Goal: Transaction & Acquisition: Purchase product/service

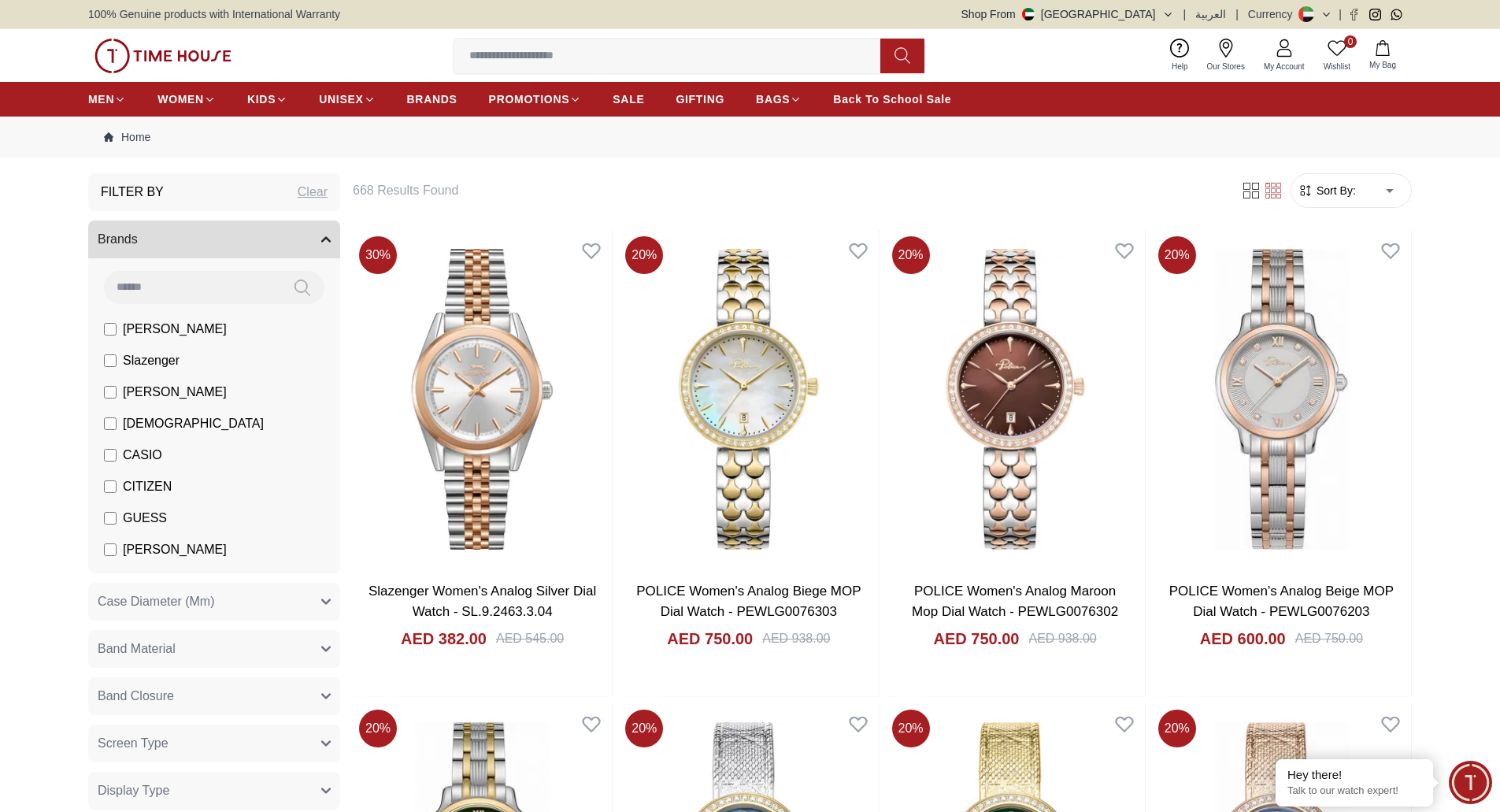
click at [200, 52] on img at bounding box center [163, 55] width 137 height 35
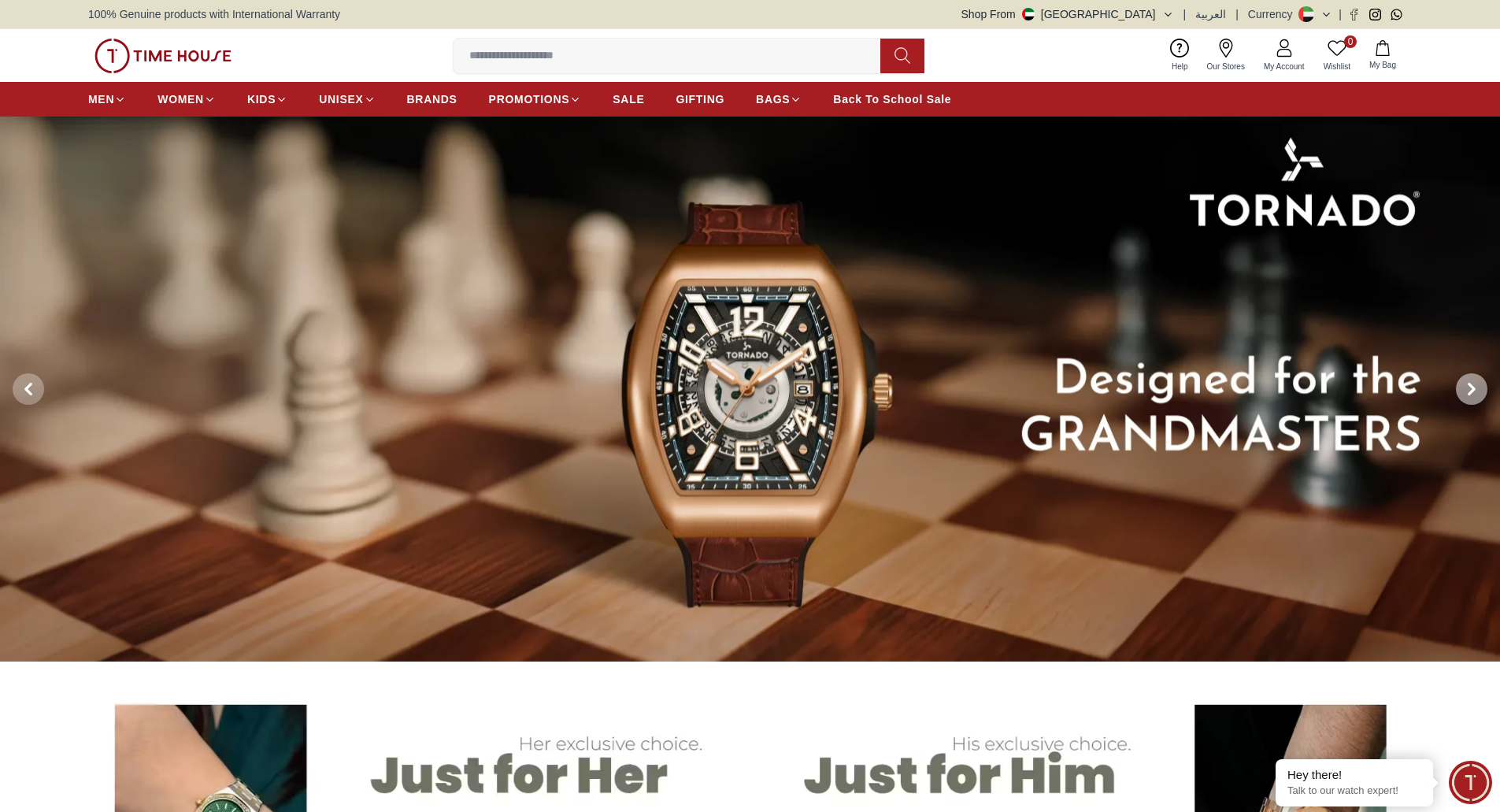
click at [1468, 380] on span at bounding box center [1472, 389] width 32 height 32
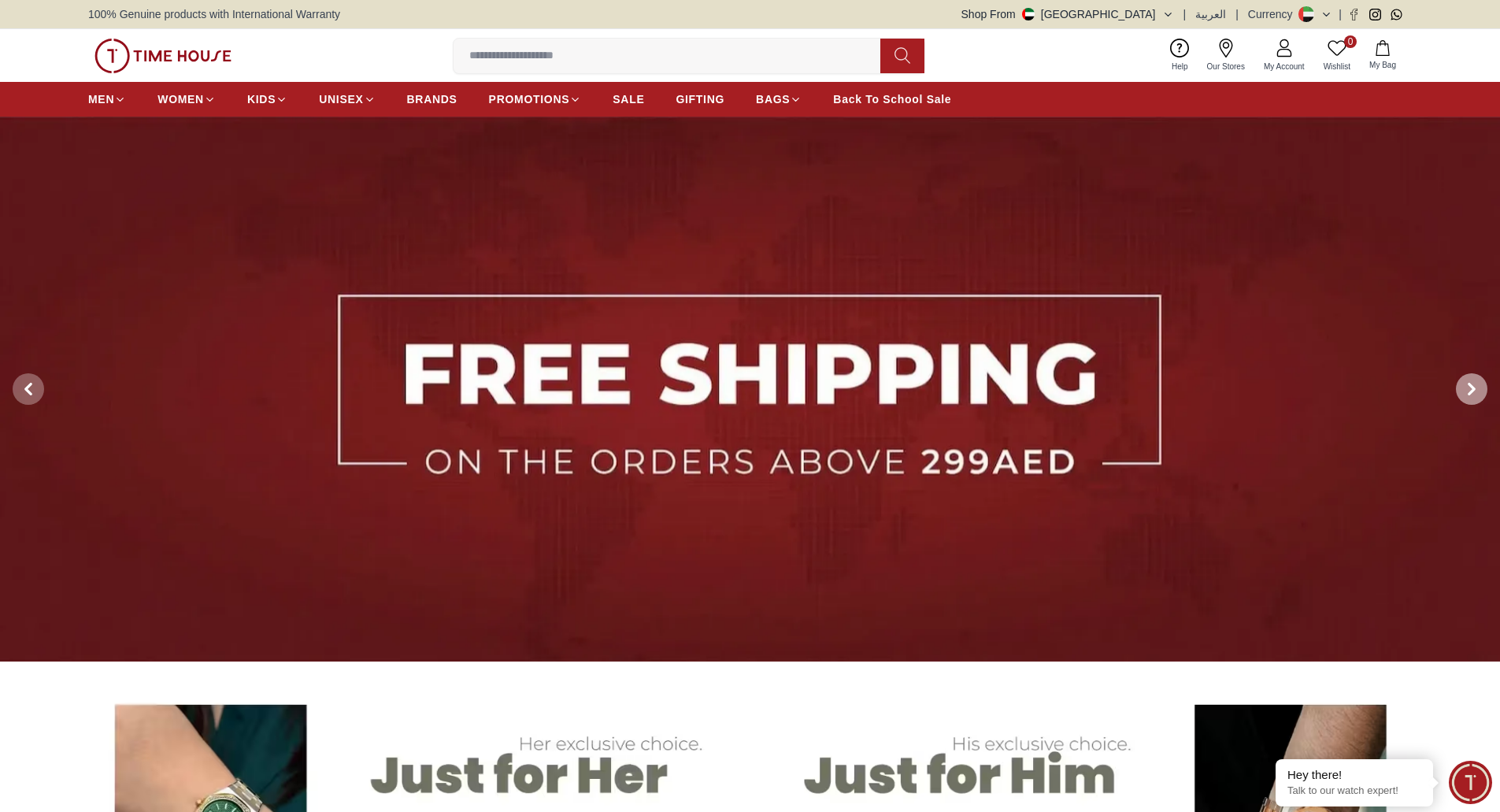
click at [1468, 380] on span at bounding box center [1472, 389] width 32 height 32
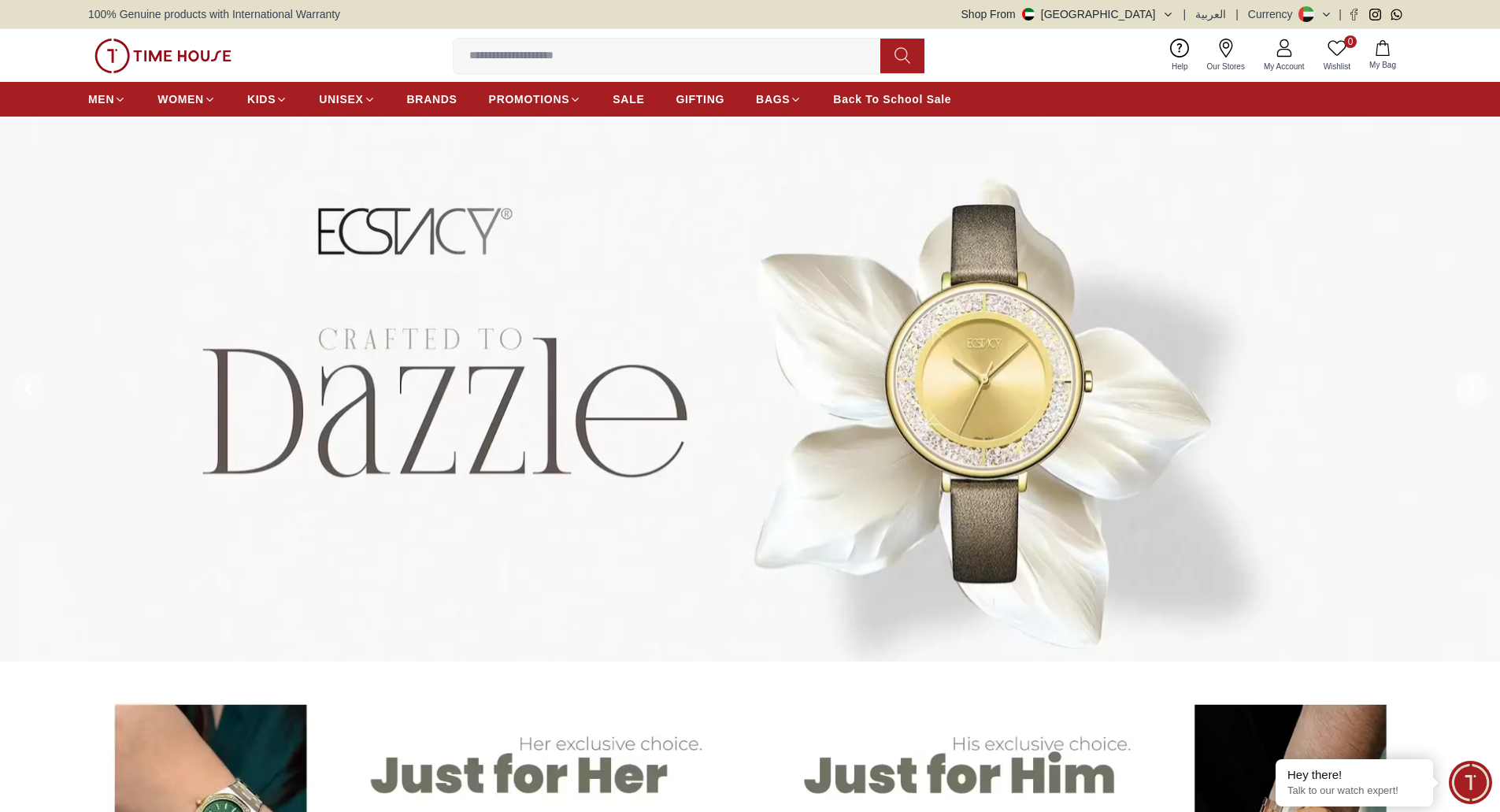
click at [1468, 380] on span at bounding box center [1472, 389] width 32 height 32
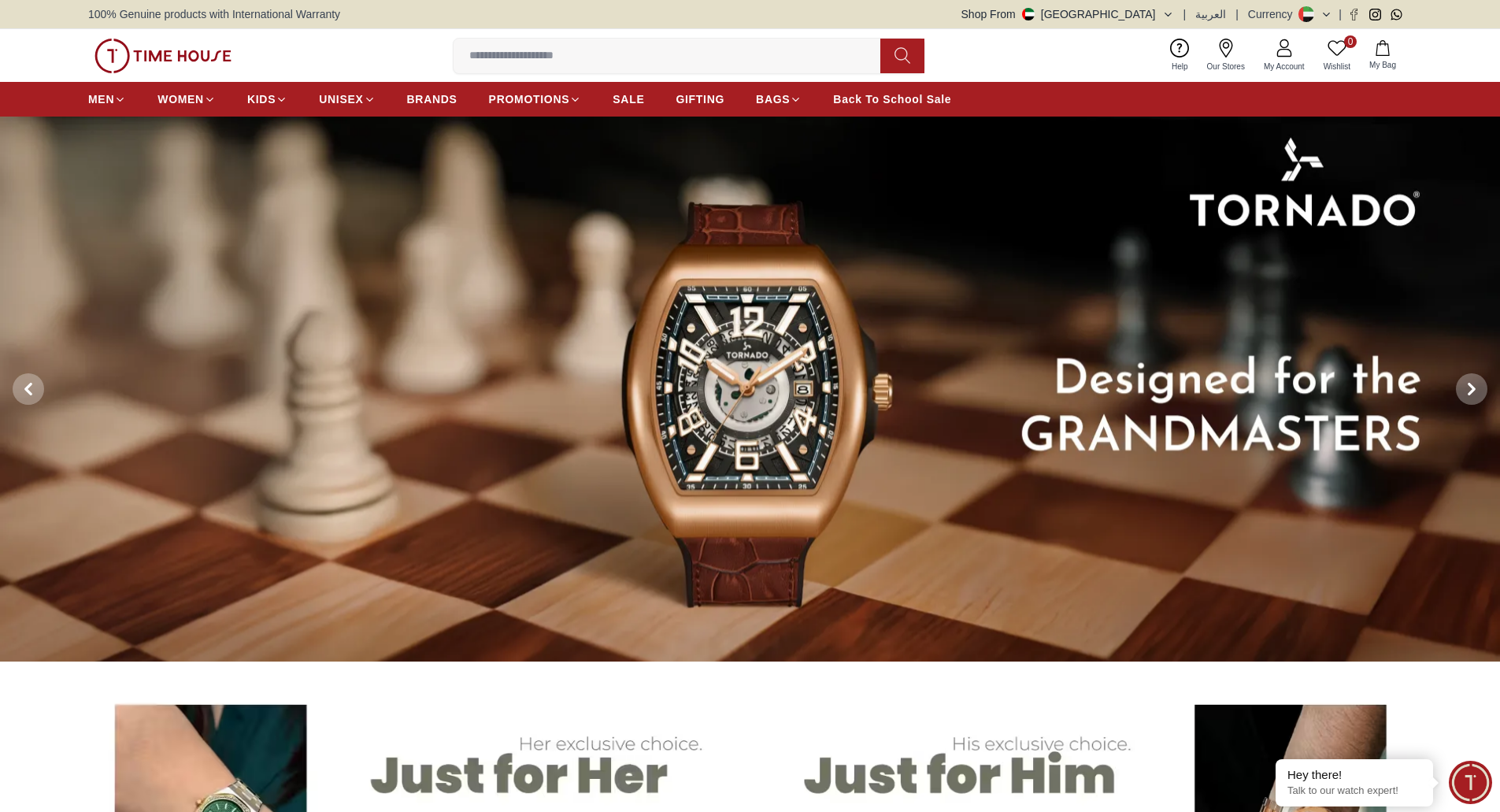
click at [162, 61] on img at bounding box center [163, 55] width 137 height 35
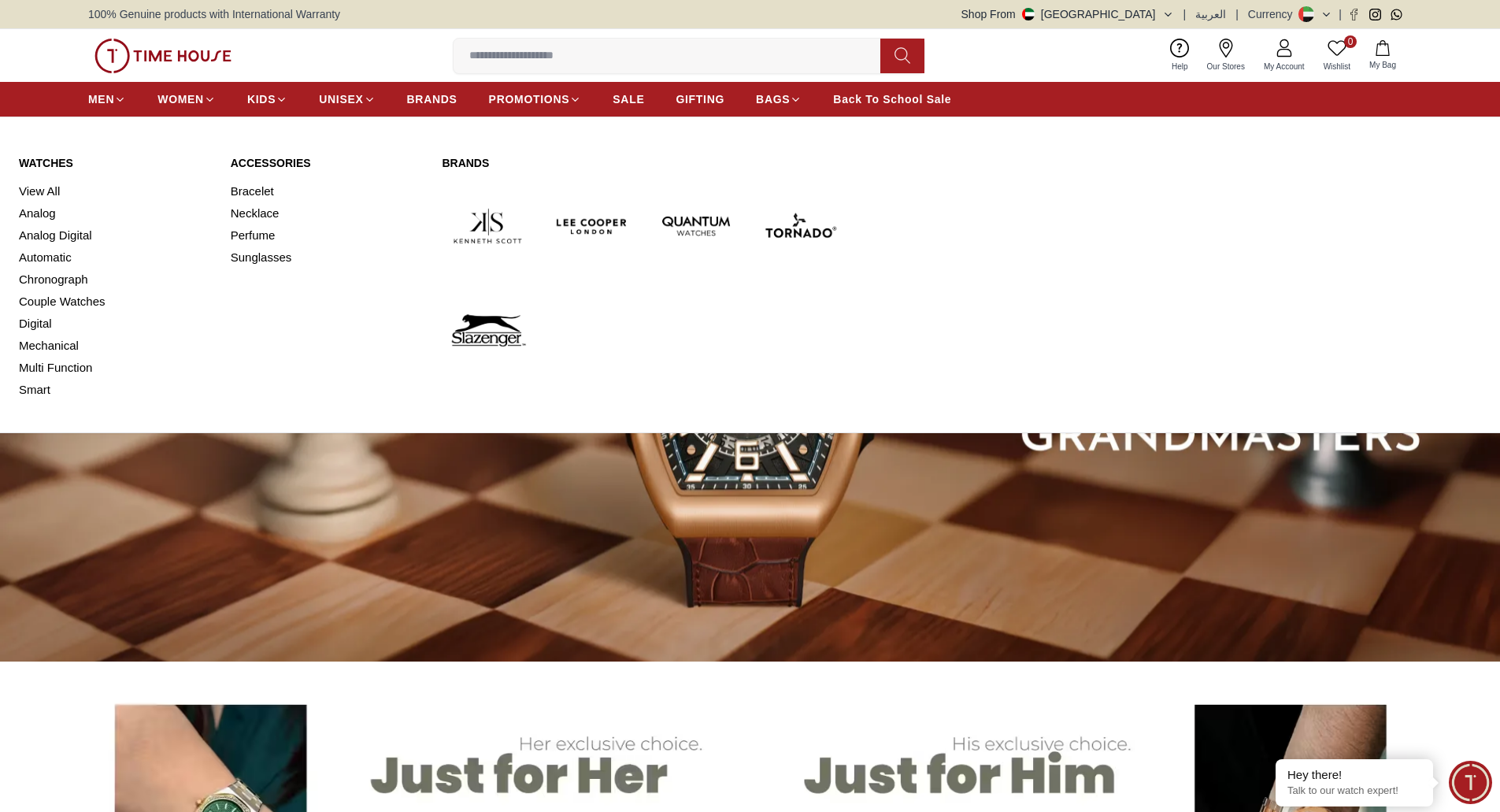
click at [58, 156] on link "Watches" at bounding box center [115, 163] width 193 height 15
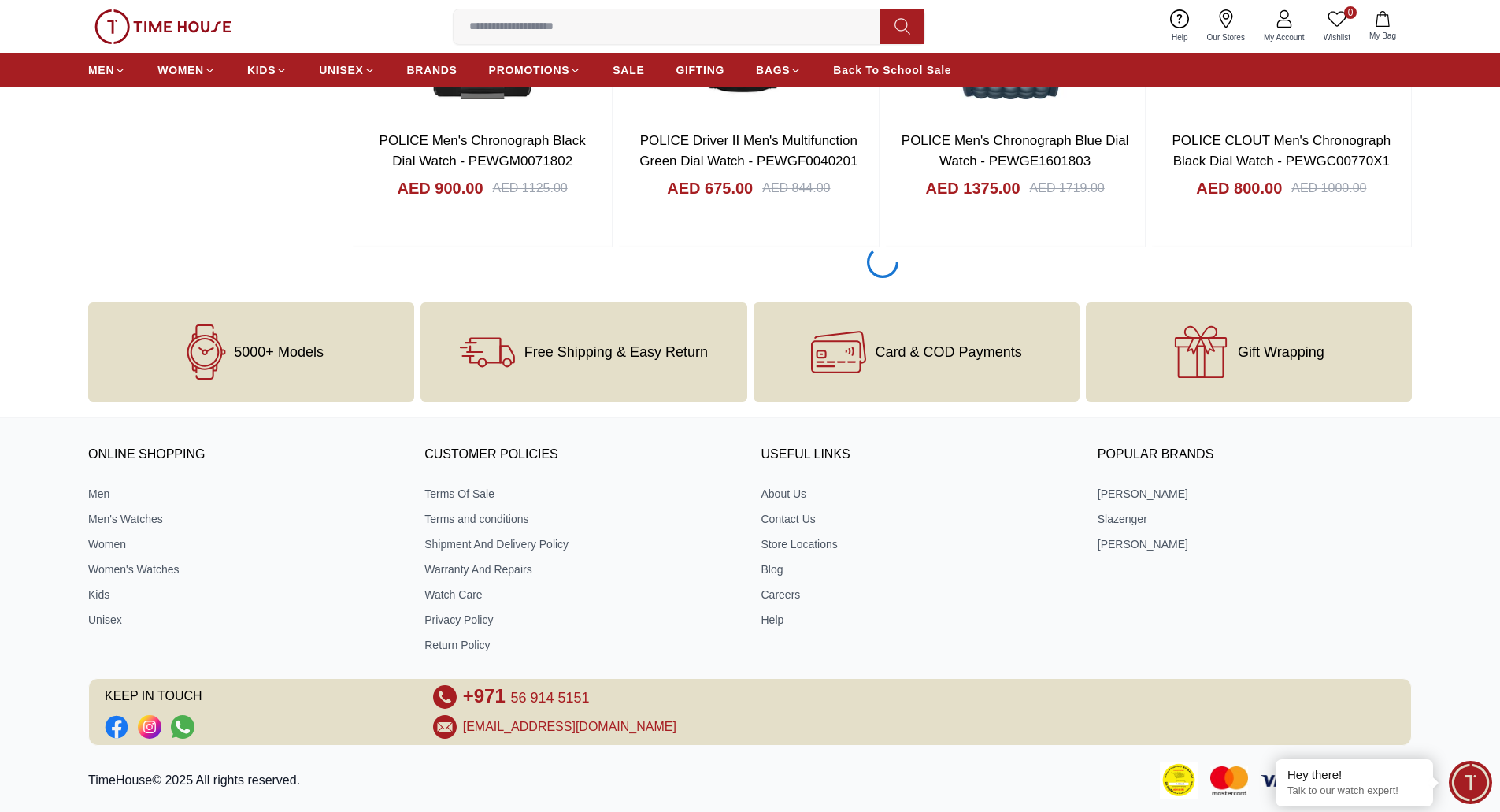
scroll to position [1703, 0]
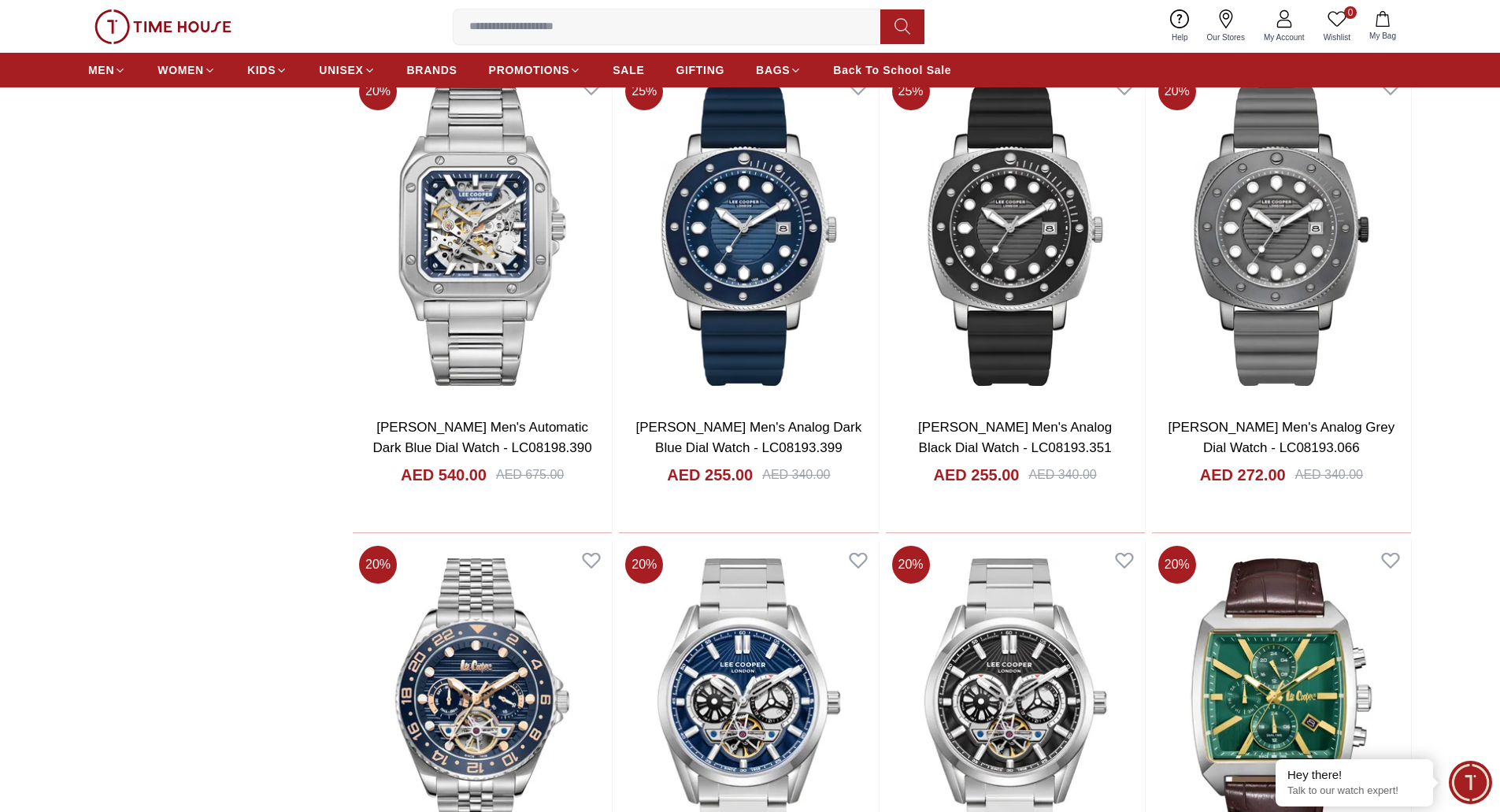
scroll to position [3962, 0]
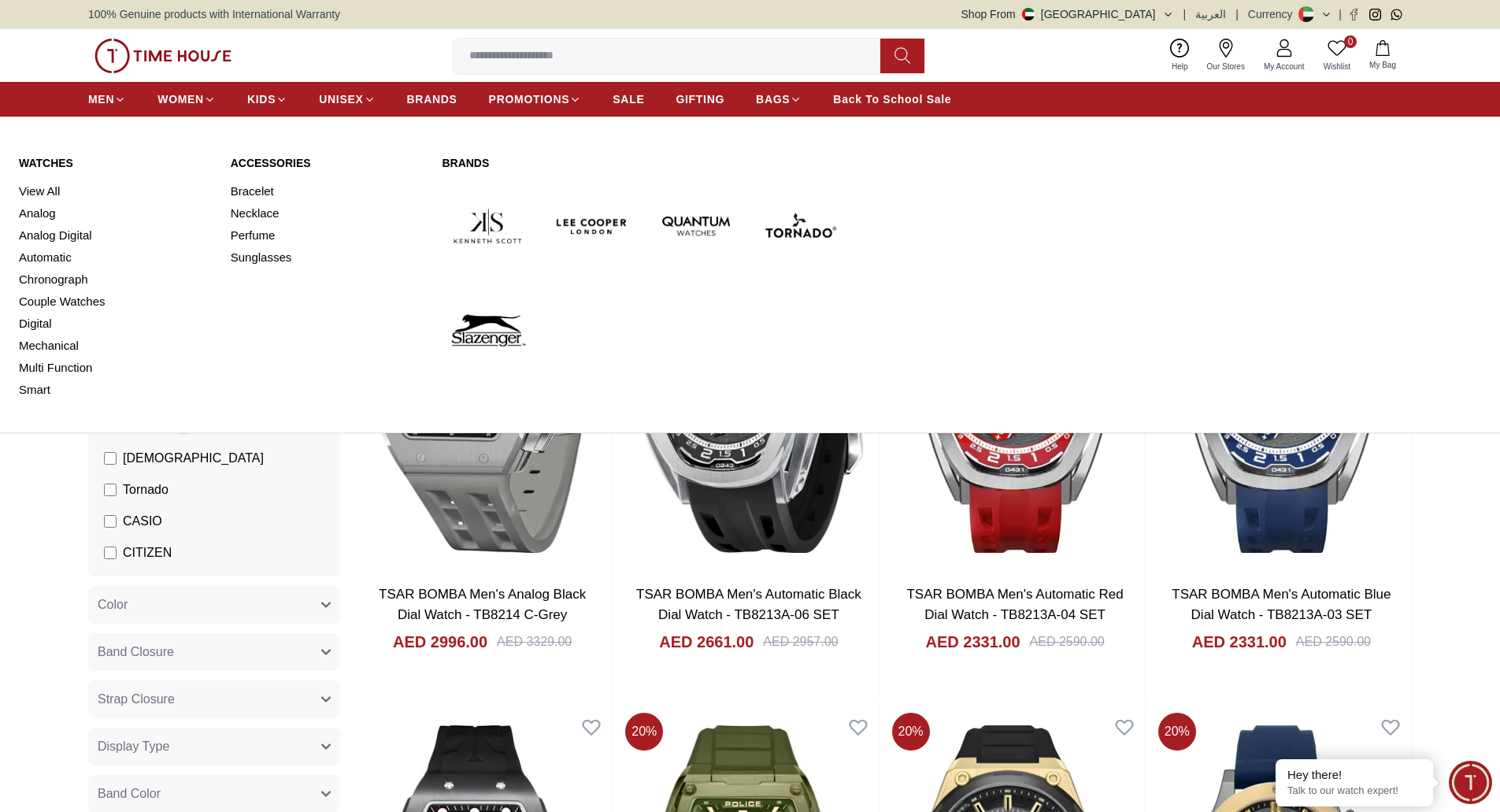
click at [45, 155] on link "Watches" at bounding box center [115, 163] width 193 height 15
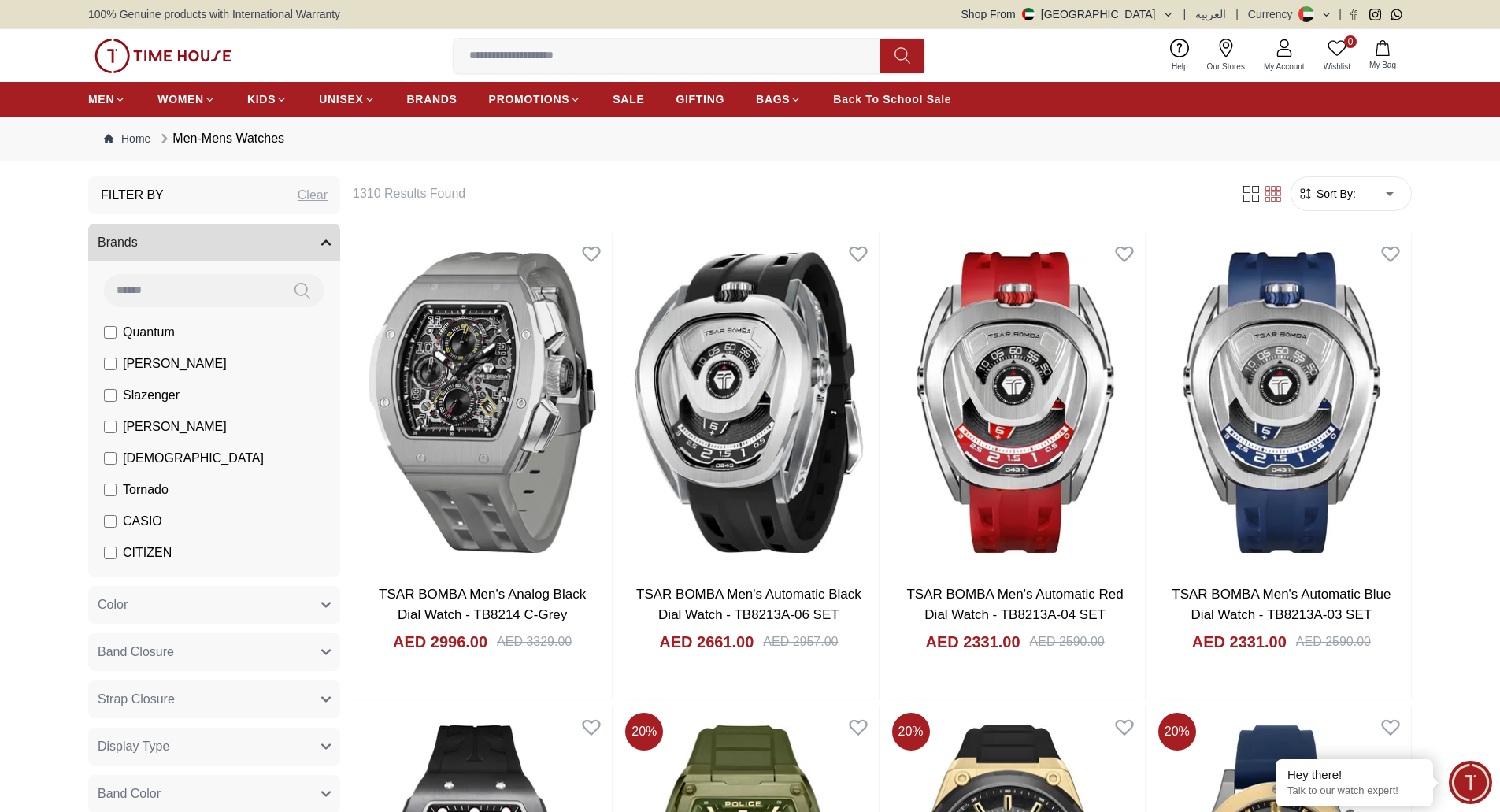
click at [212, 49] on img at bounding box center [163, 55] width 137 height 35
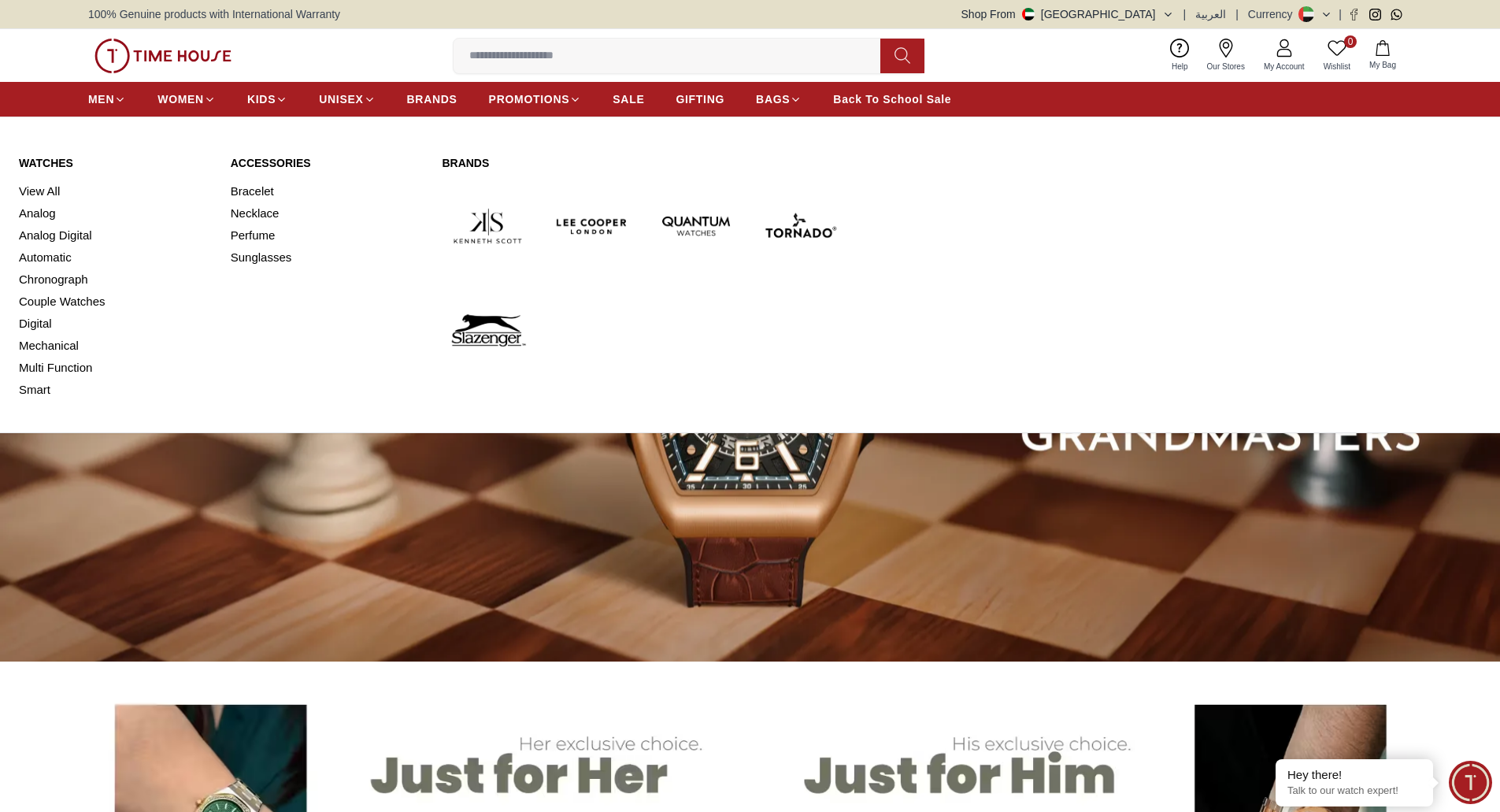
click at [62, 159] on link "Watches" at bounding box center [115, 163] width 193 height 15
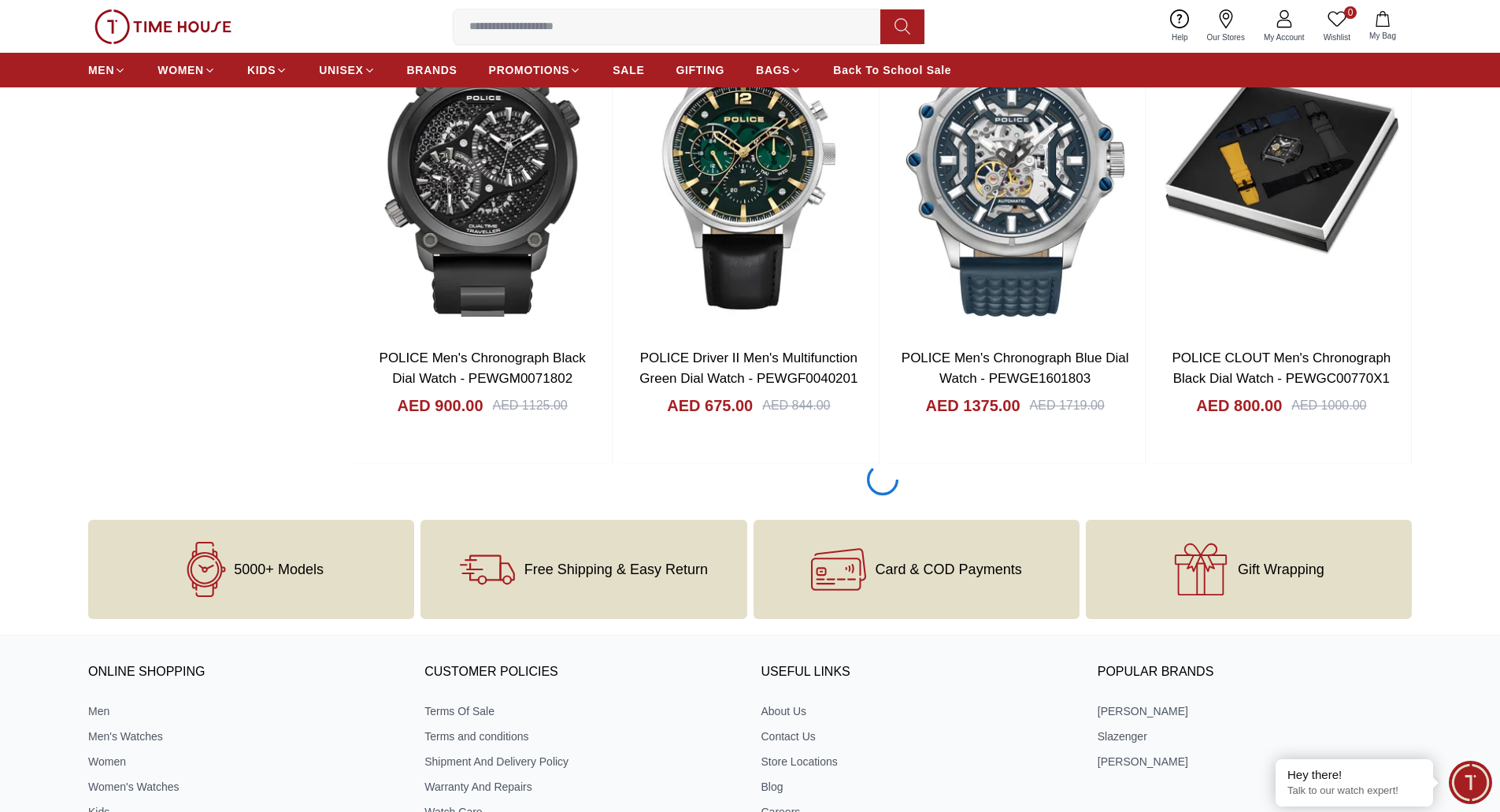
scroll to position [2422, 0]
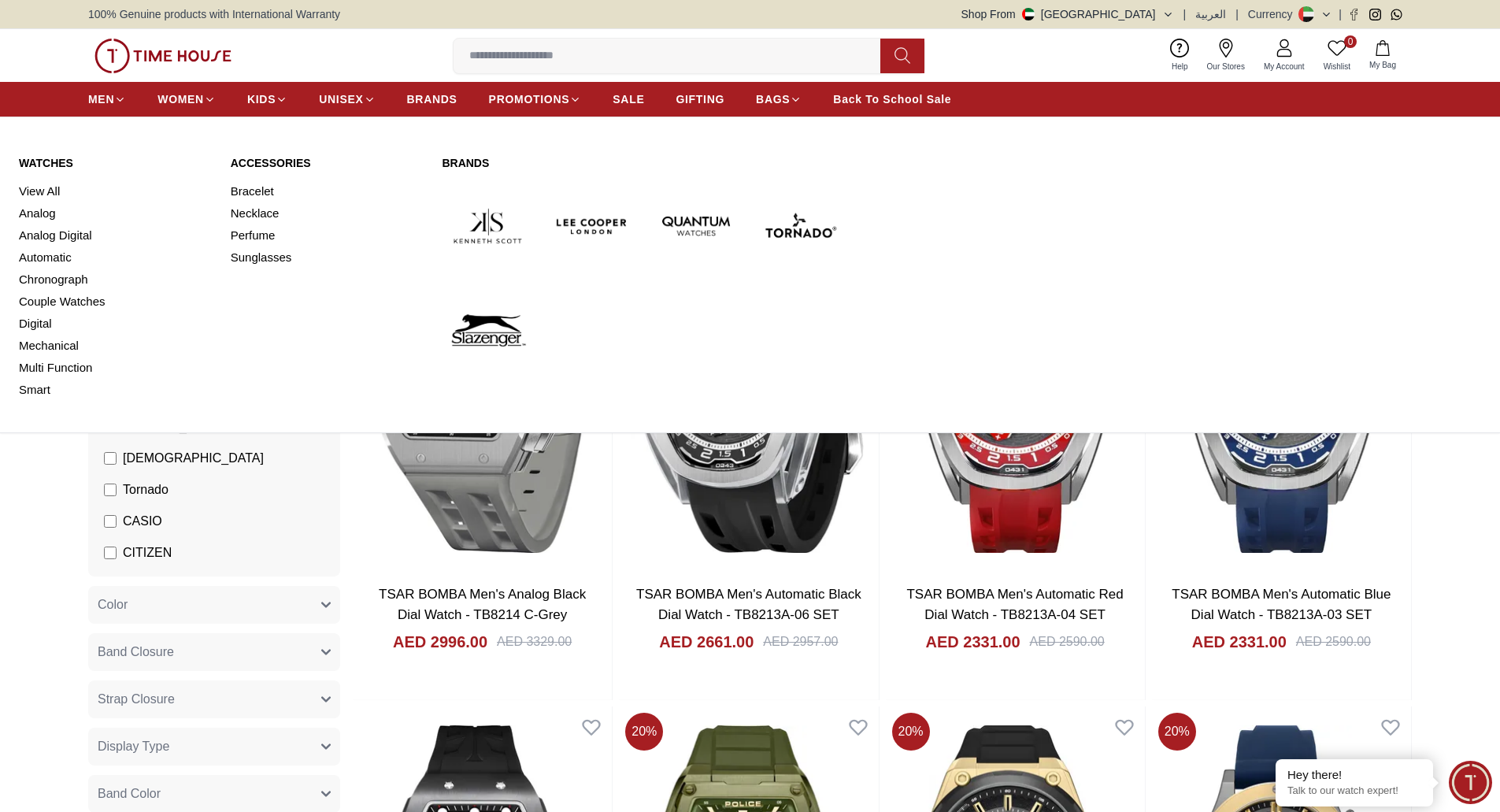
click at [71, 165] on link "Watches" at bounding box center [115, 163] width 193 height 15
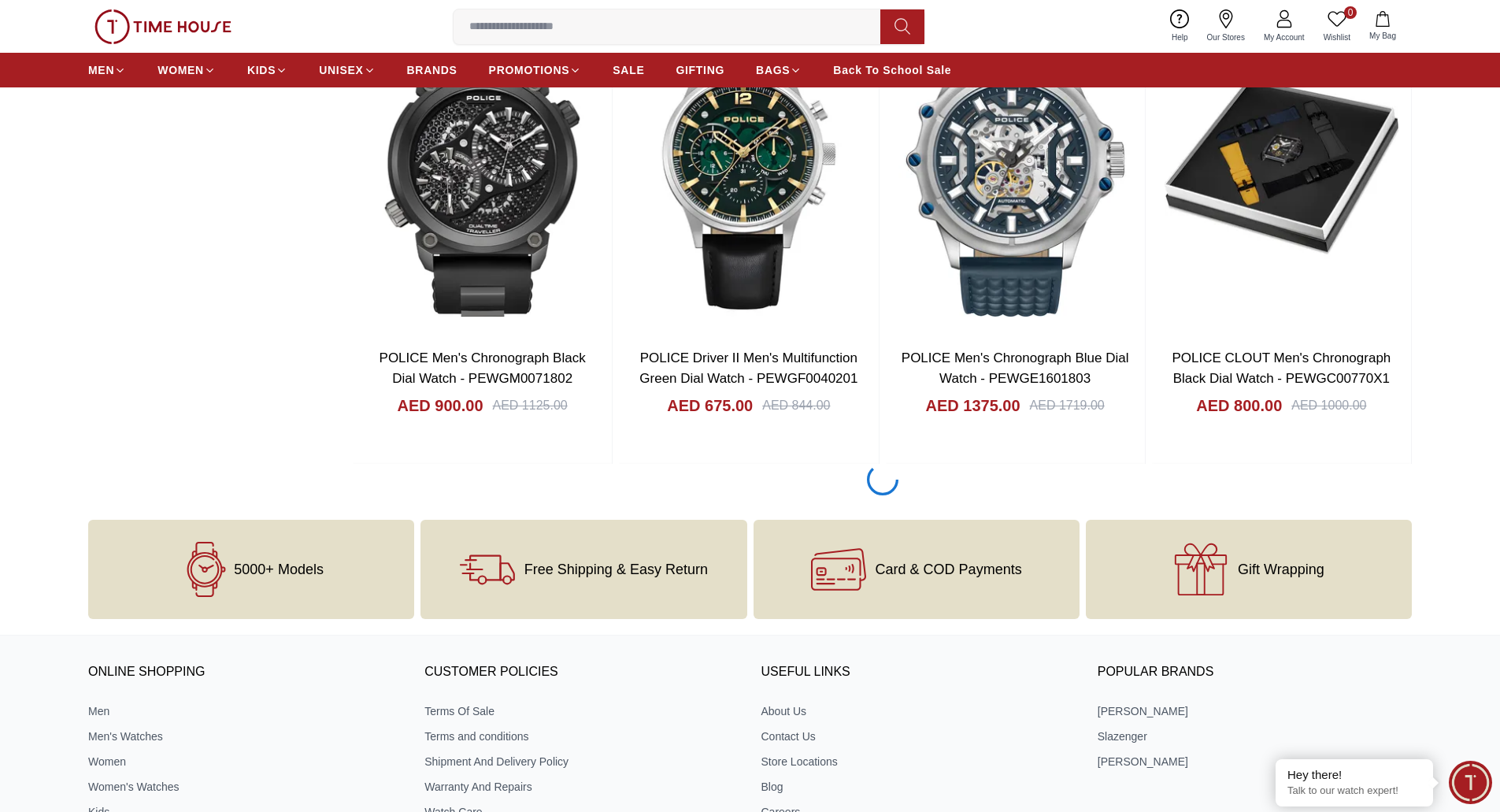
scroll to position [2422, 0]
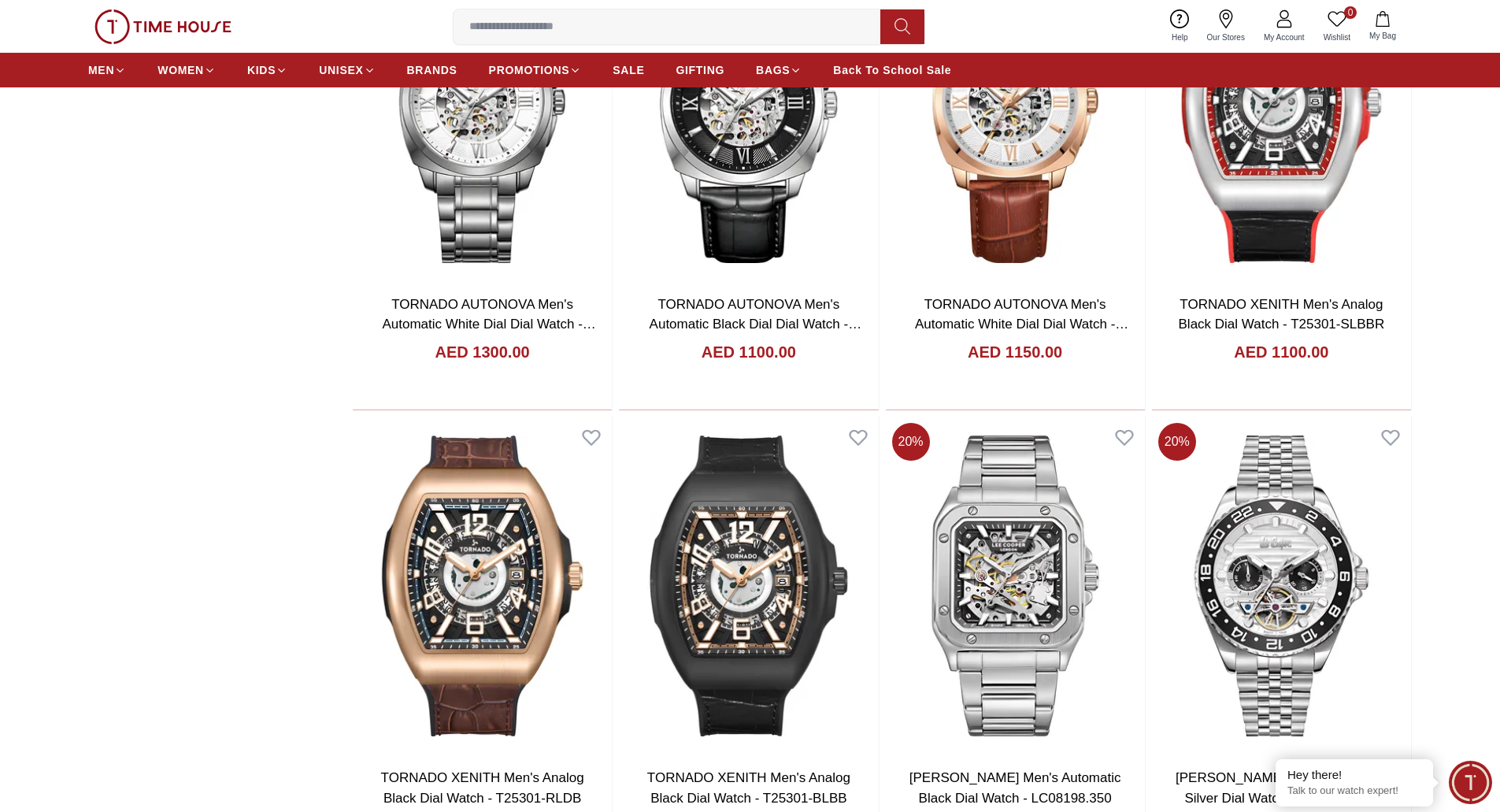
scroll to position [6683, 0]
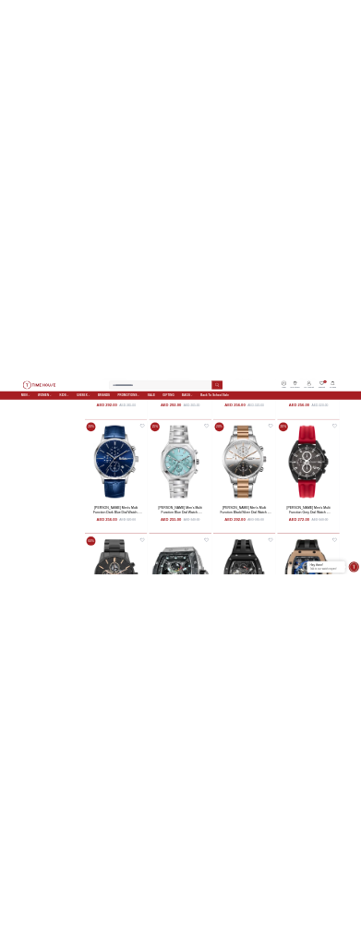
scroll to position [10893, 0]
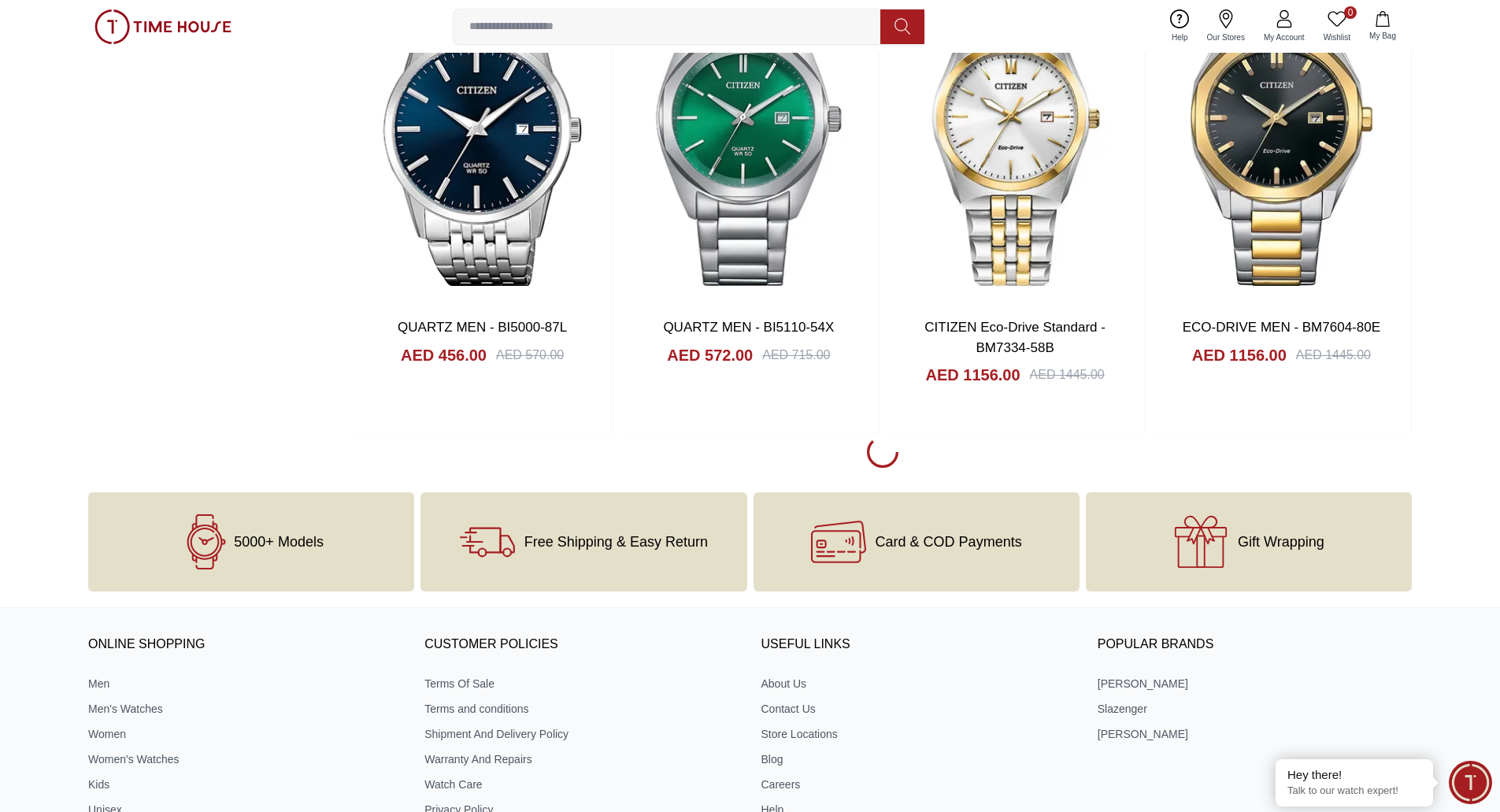
scroll to position [2131, 0]
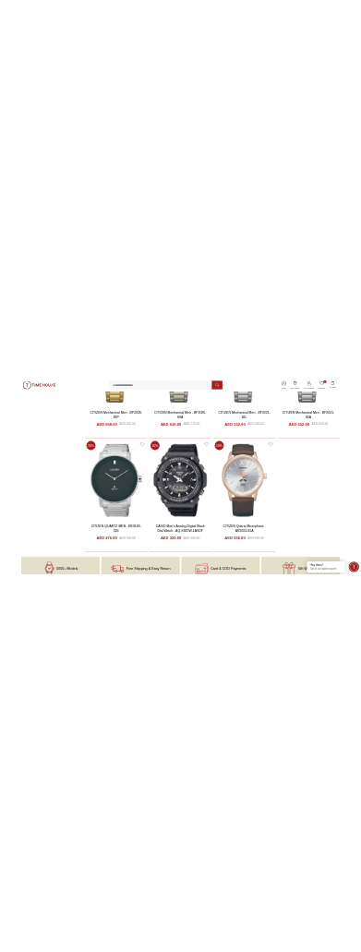
scroll to position [7689, 0]
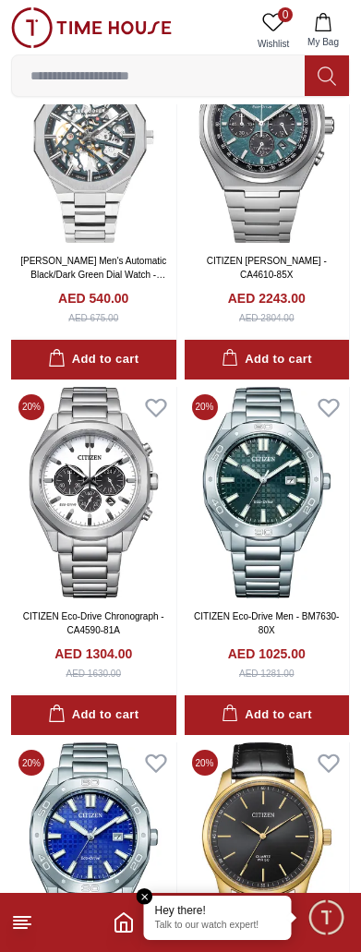
scroll to position [2851, 0]
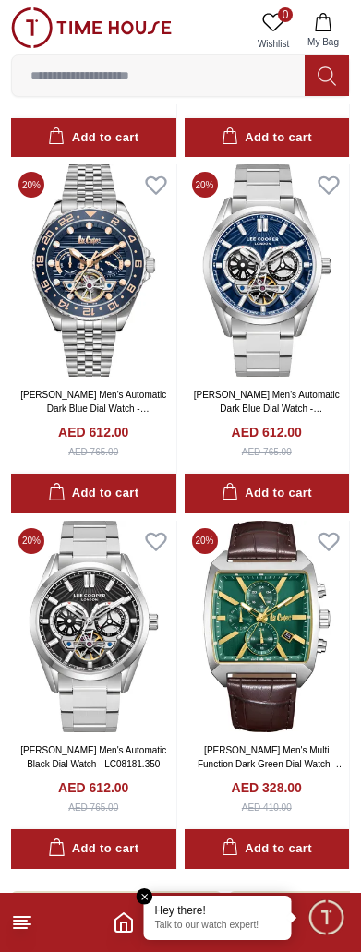
scroll to position [6554, 0]
